Goal: Communication & Community: Answer question/provide support

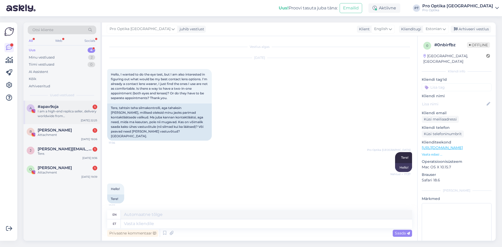
scroll to position [680, 0]
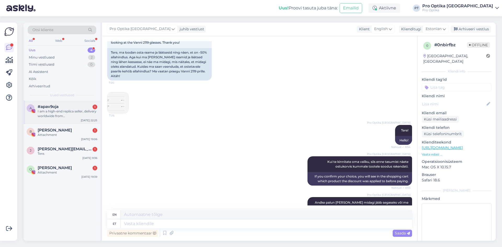
click at [76, 110] on div "I am a high-end replica seller, delivery worldwide from [GEOGRAPHIC_DATA]. We o…" at bounding box center [68, 113] width 60 height 9
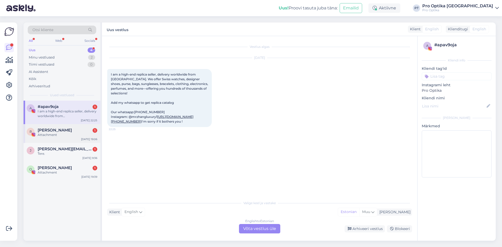
click at [72, 128] on div "Raido [PERSON_NAME] 1" at bounding box center [68, 130] width 60 height 5
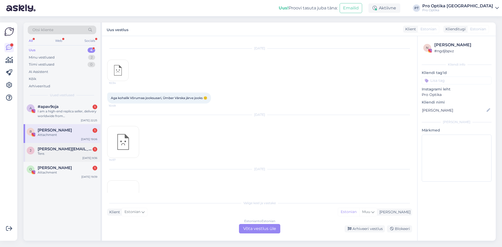
scroll to position [109, 0]
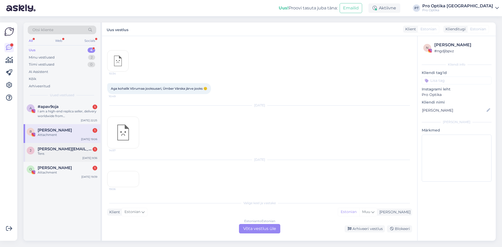
click at [68, 150] on span "[PERSON_NAME][EMAIL_ADDRESS][DOMAIN_NAME]" at bounding box center [65, 149] width 54 height 5
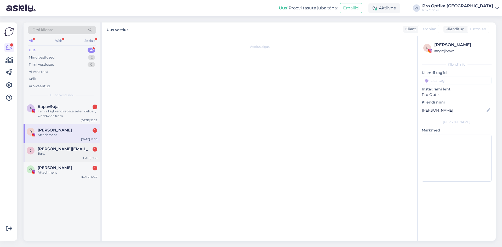
scroll to position [0, 0]
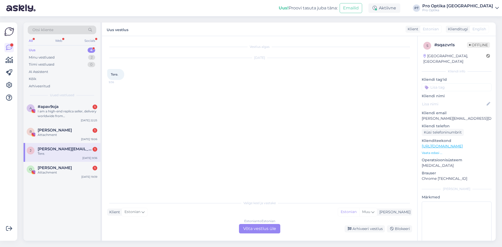
click at [256, 227] on div "Estonian to Estonian Võta vestlus üle" at bounding box center [259, 228] width 41 height 9
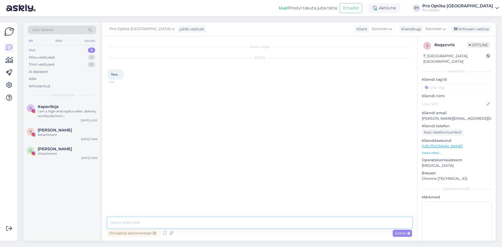
click at [219, 224] on textarea at bounding box center [259, 222] width 305 height 11
type textarea "Tere"
click at [398, 233] on span "Saada" at bounding box center [402, 233] width 15 height 5
click at [48, 57] on div "Minu vestlused" at bounding box center [42, 57] width 26 height 5
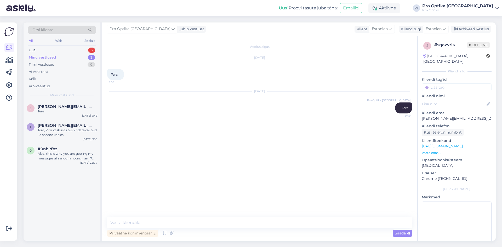
click at [62, 46] on div "Otsi kliente All Web Socials Uus 3 Minu vestlused 3 Tiimi vestlused 0 AI Assist…" at bounding box center [62, 62] width 77 height 78
click at [63, 48] on div "Uus 3" at bounding box center [62, 50] width 69 height 7
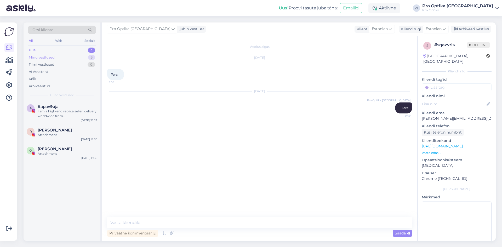
click at [48, 55] on div "Minu vestlused" at bounding box center [42, 57] width 26 height 5
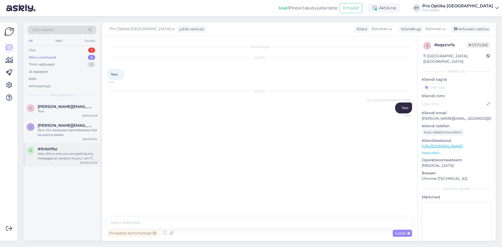
click at [64, 156] on div "Also, this is why you are getting my messages at random hours, I am 7 hours beh…" at bounding box center [68, 156] width 60 height 9
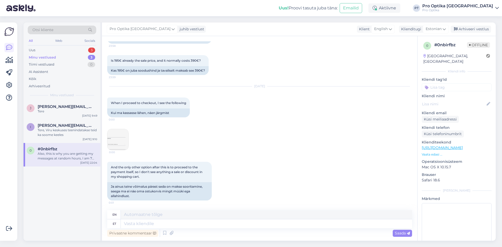
scroll to position [932, 0]
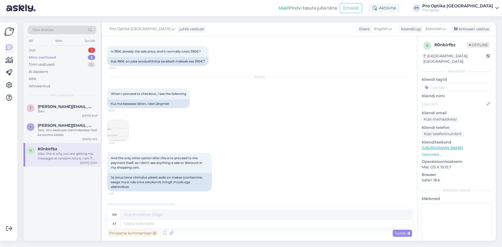
click at [121, 137] on img at bounding box center [118, 130] width 21 height 21
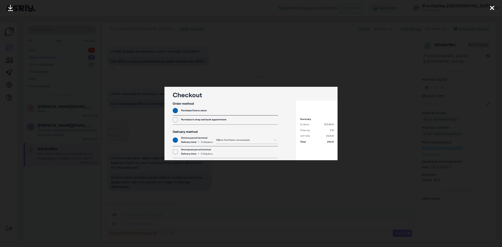
click at [372, 141] on div at bounding box center [251, 123] width 502 height 247
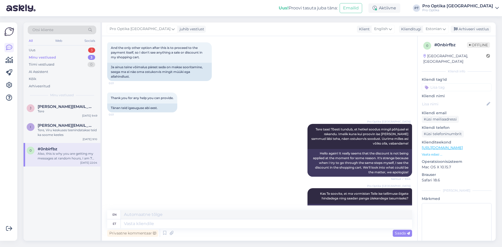
scroll to position [1011, 0]
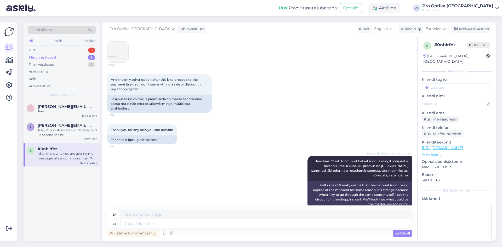
click at [119, 56] on img at bounding box center [118, 52] width 21 height 21
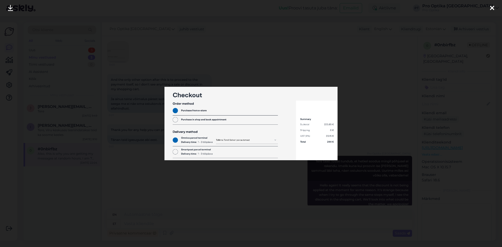
click at [374, 115] on div at bounding box center [251, 123] width 502 height 247
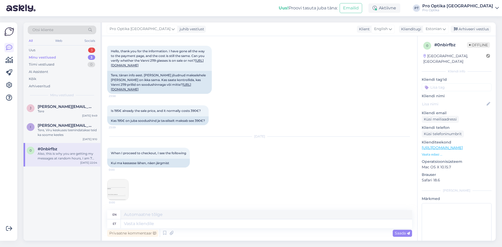
scroll to position [864, 0]
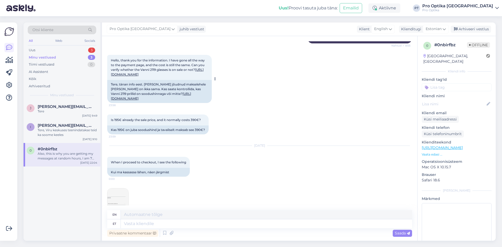
click at [170, 98] on link "[URL][DOMAIN_NAME]" at bounding box center [151, 96] width 80 height 9
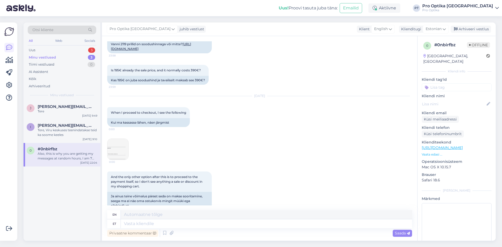
scroll to position [994, 0]
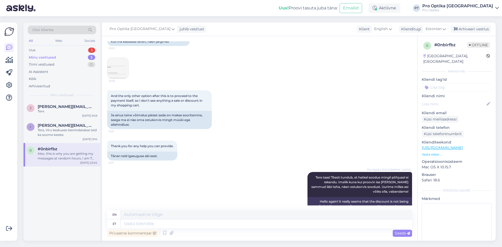
click at [122, 73] on img at bounding box center [118, 68] width 21 height 21
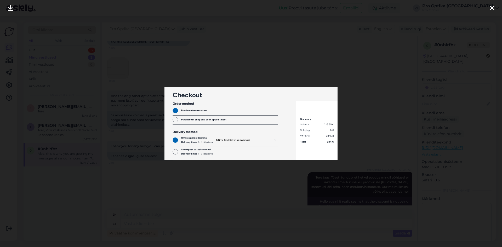
click at [256, 169] on div at bounding box center [251, 123] width 502 height 247
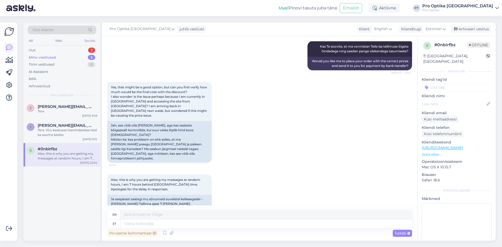
scroll to position [1194, 0]
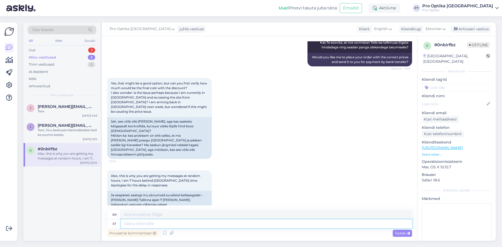
click at [191, 224] on textarea at bounding box center [267, 224] width 292 height 9
type textarea "Saa"
type textarea "Get"
type textarea "Saan"
type textarea "I can"
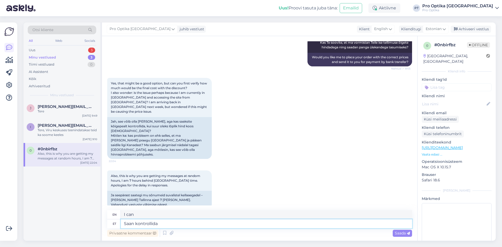
type textarea "Saan kontrollida l"
type textarea "I can check."
type textarea "Saan kontrollida lõpphinna,"
type textarea "I can check the final price,"
type textarea "Saan kontrollida lõpphinna, kuid ä"
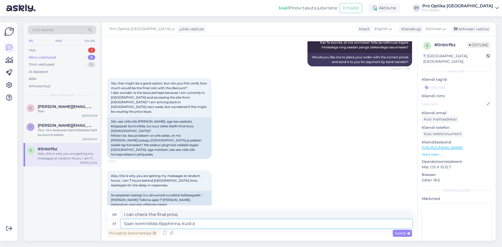
type textarea "I can check the final price, but"
type textarea "Saan kontrollida lõpphinna, kuid öelge t"
type textarea "I can check the final price, but tell me"
type textarea "Saan kontrollida lõpphinna, kuid öelge täpsemalt, m"
type textarea "I can check the final price, but please be more specific."
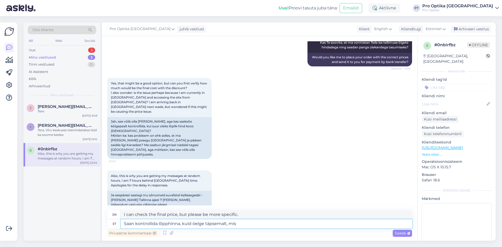
type textarea "Saan kontrollida lõpphinna, kuid öelge täpsemalt, mis"
type textarea "I can check the final price, but please tell me more specifically what"
type textarea "Saan kontrollida lõpphinna, kuid öelge täpsemalt, mis klaase t"
type textarea "I can check the final price, but please tell me more specifically which glasses"
type textarea "Saan kontrollida lõpphinna, kuid öelge täpsemalt, mis klaase te s"
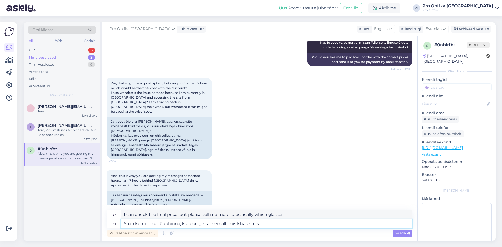
type textarea "I can check the final price, but please tell me more specifically which glasses…"
type textarea "Saan kontrollida lõpphinna, kuid öelge täpsemalt, mis klaase te soovite."
type textarea "I can check the final price, but please be more specific about which glasses yo…"
type textarea "Saan kontrollida lõpphinna, kuid öelge täpsemalt, mis klaase te soovite. Millis…"
type textarea "I can check the final price, but please tell me more specifically which glasses…"
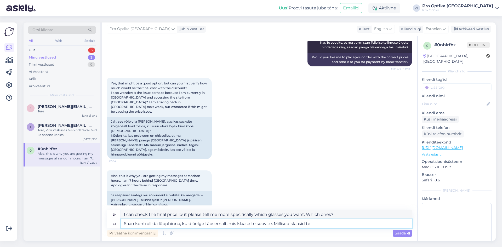
type textarea "Saan kontrollida lõpphinna, kuid öelge täpsemalt, mis klaase te soovite. Millis…"
type textarea "I can check the final price, but please tell me more specifically which glasses…"
type textarea "Saan kontrollida lõpphinna, kuid öelge täpsemalt, mis klaase te soovite. Millis…"
type textarea "I can check the final price, but please tell me more specifically which glasses…"
type textarea "Saan kontrollida lõpphinna, kuid öelge täpsemalt, mis klaase te soovite. Millis…"
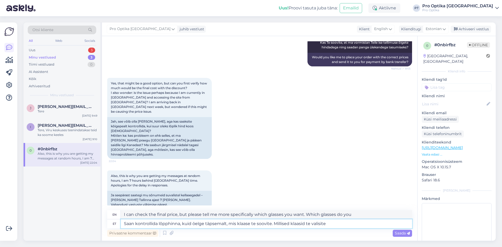
type textarea "I can check the final price, but please tell me more specifically which glasses…"
type textarea "Saan kontrollida lõpphinna, kuid öelge täpsemalt, mis klaase te soovite. Millis…"
type textarea "I can check the final price, but please tell me more specifically which glasses…"
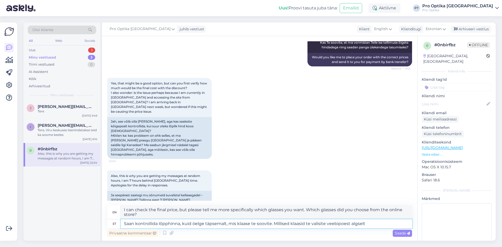
type textarea "Saan kontrollida lõpphinna, kuid öelge täpsemalt, mis klaase te soovite. Millis…"
type textarea "I can check the final price, but please be more specific about which glasses yo…"
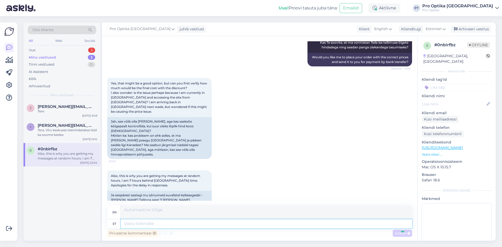
scroll to position [1250, 0]
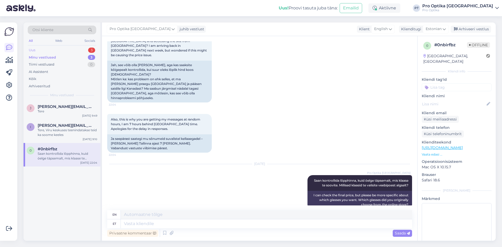
click at [32, 52] on div "Uus" at bounding box center [32, 50] width 7 height 5
